Goal: Transaction & Acquisition: Subscribe to service/newsletter

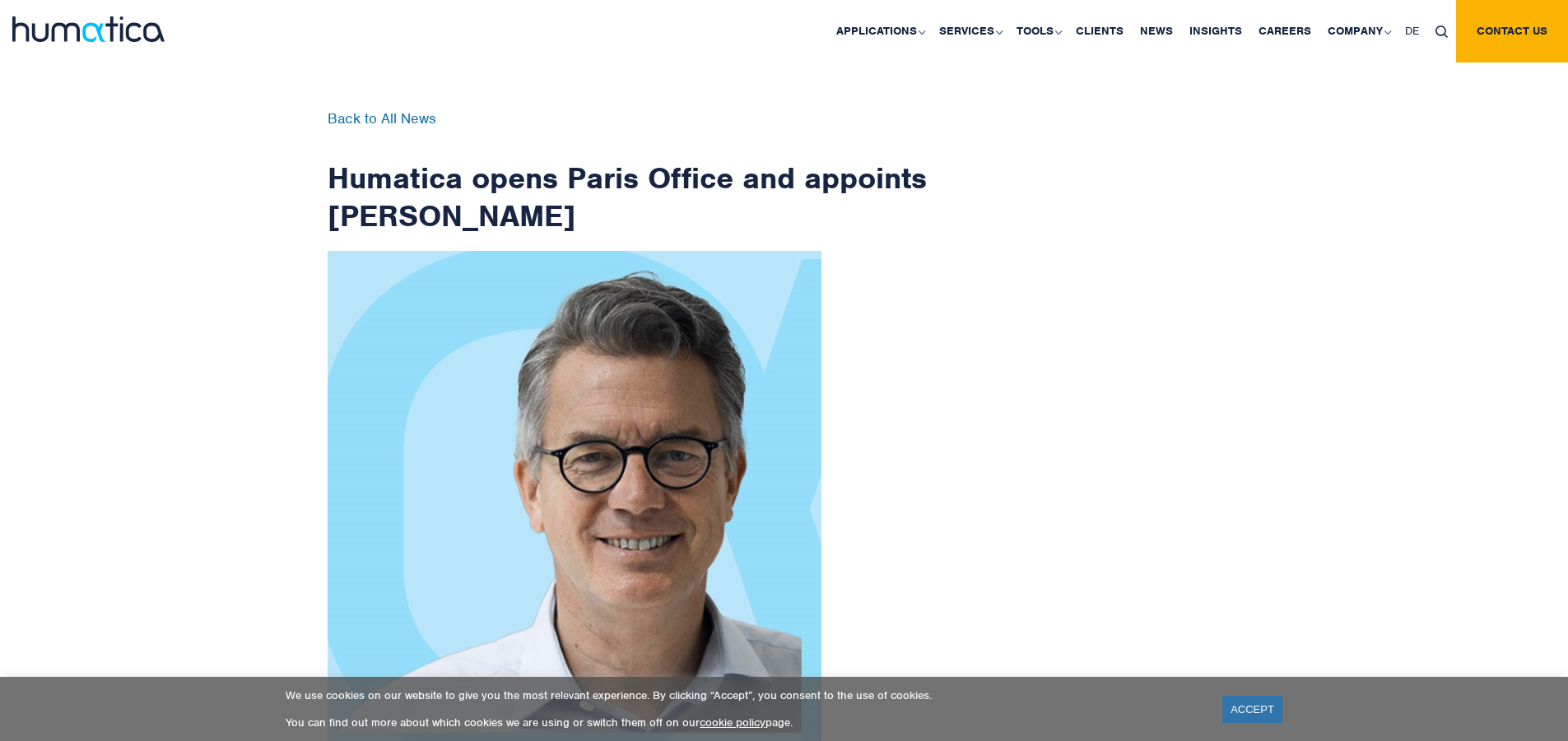
scroll to position [2625, 0]
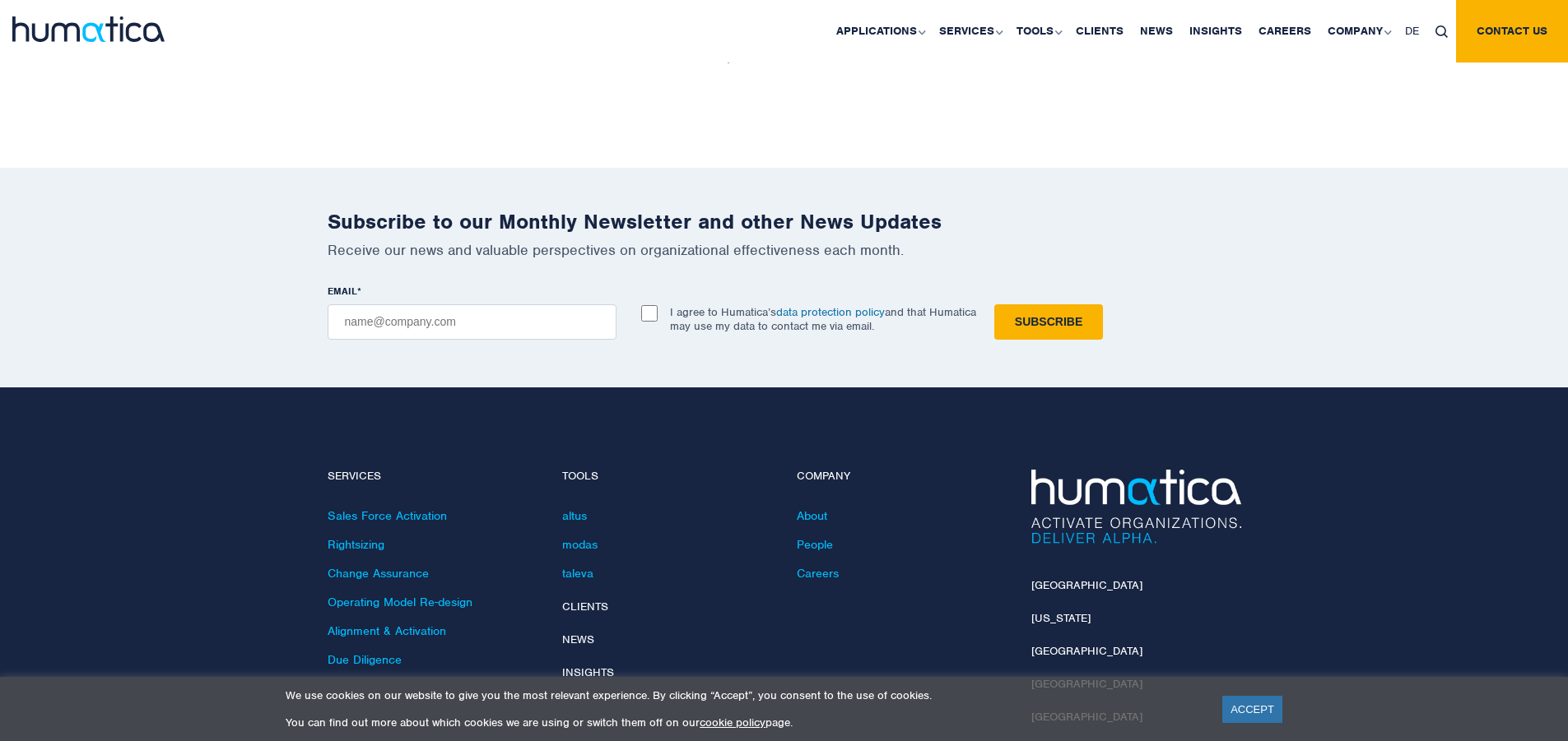
checkbox input "true"
type input "[EMAIL_ADDRESS][DOMAIN_NAME]"
click at [994, 304] on input "Subscribe" at bounding box center [1048, 322] width 108 height 35
